Goal: Information Seeking & Learning: Find specific fact

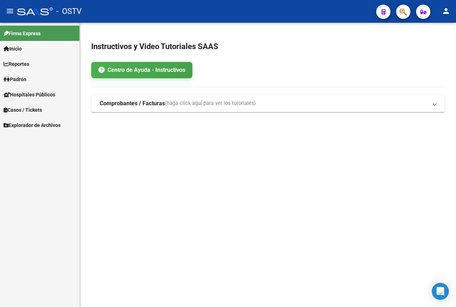
click at [24, 78] on span "Padrón" at bounding box center [15, 79] width 23 height 8
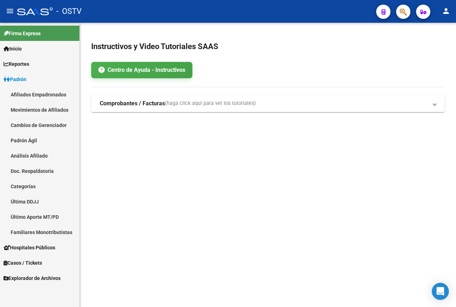
click at [32, 139] on link "Padrón Ágil" at bounding box center [39, 140] width 79 height 15
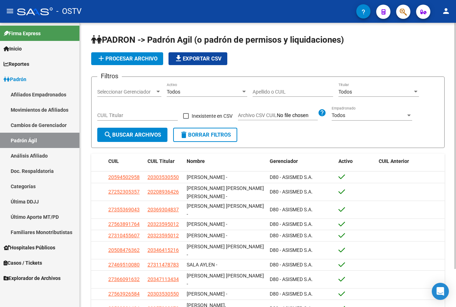
click at [262, 90] on input "Apellido o CUIL" at bounding box center [292, 92] width 80 height 6
paste input "[PERSON_NAME] [PERSON_NAME]"
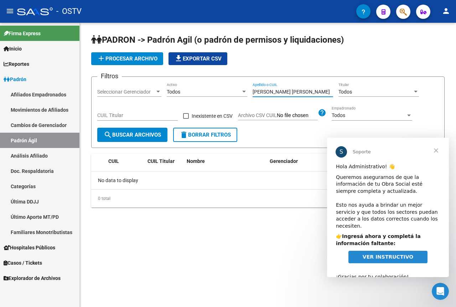
drag, startPoint x: 278, startPoint y: 90, endPoint x: 329, endPoint y: 87, distance: 51.4
click at [329, 87] on div "[PERSON_NAME] [PERSON_NAME] o CUIL" at bounding box center [292, 90] width 80 height 14
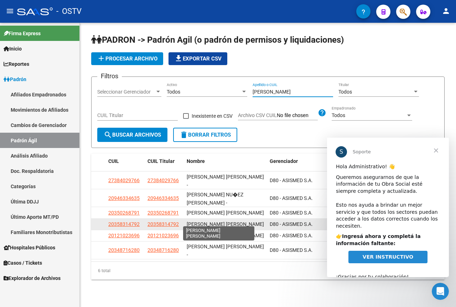
type input "[PERSON_NAME]"
click at [240, 221] on span "[PERSON_NAME] [PERSON_NAME]" at bounding box center [225, 224] width 77 height 6
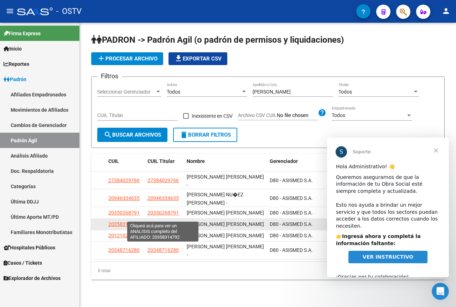
click at [169, 221] on span "20358314792" at bounding box center [162, 224] width 31 height 6
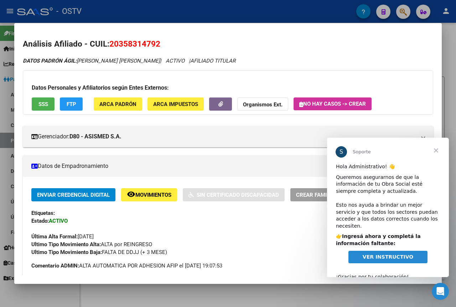
click at [436, 150] on span "Cerrar" at bounding box center [436, 151] width 26 height 26
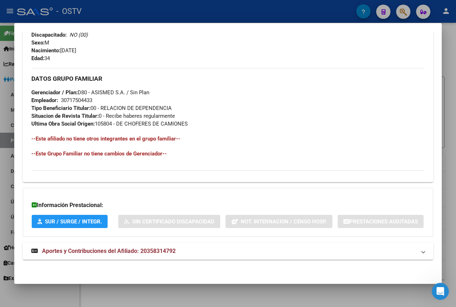
scroll to position [350, 0]
click at [119, 251] on span "Aportes y Contribuciones del Afiliado: 20358314792" at bounding box center [109, 251] width 134 height 7
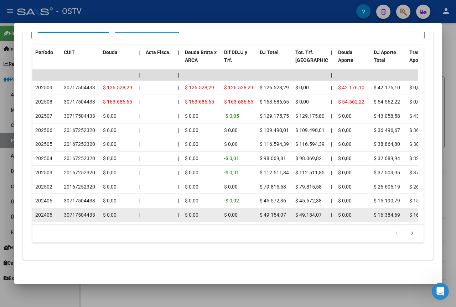
scroll to position [666, 0]
